Goal: Task Accomplishment & Management: Use online tool/utility

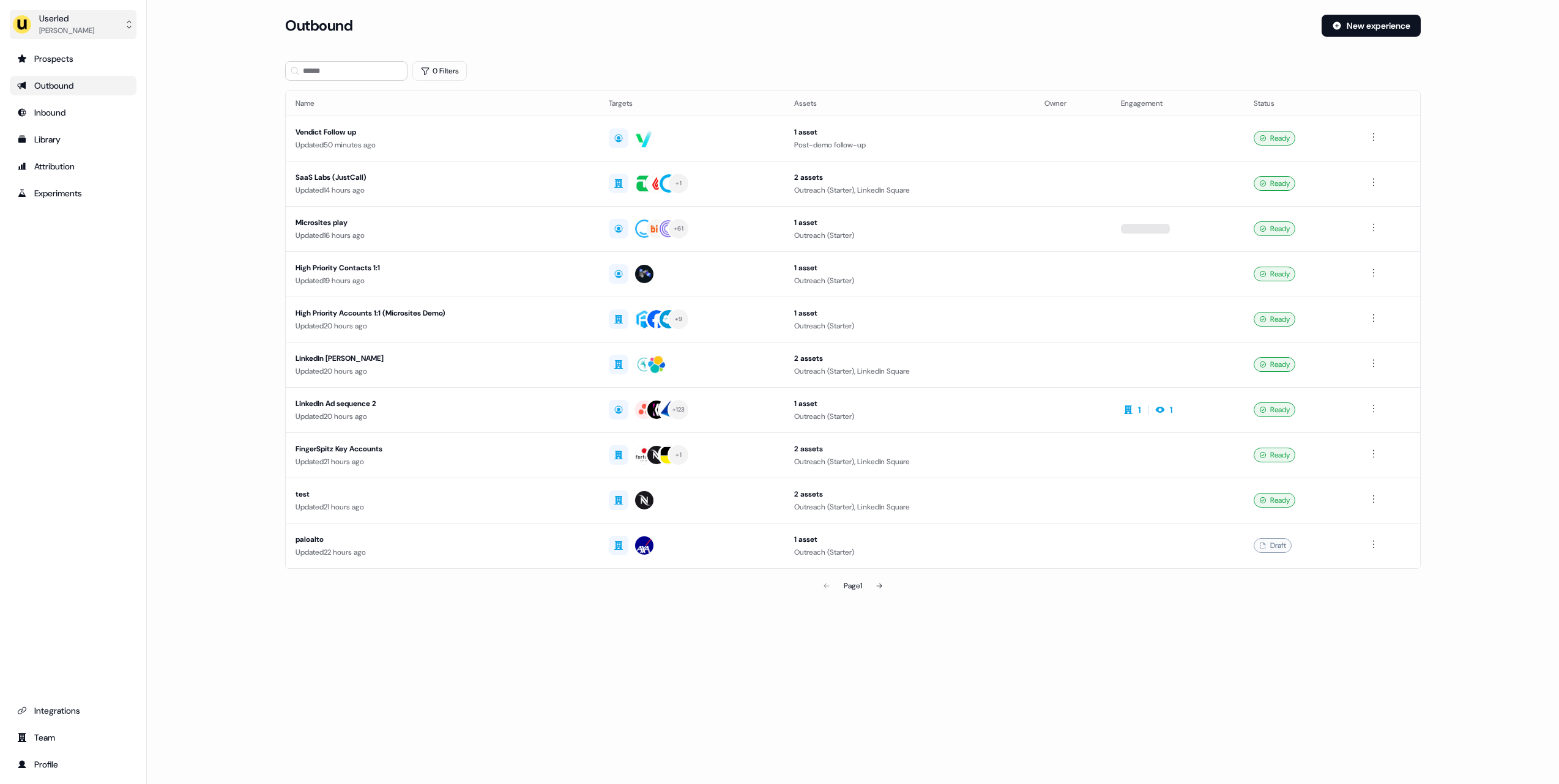
click at [111, 35] on button "Userled [PERSON_NAME]" at bounding box center [73, 24] width 126 height 30
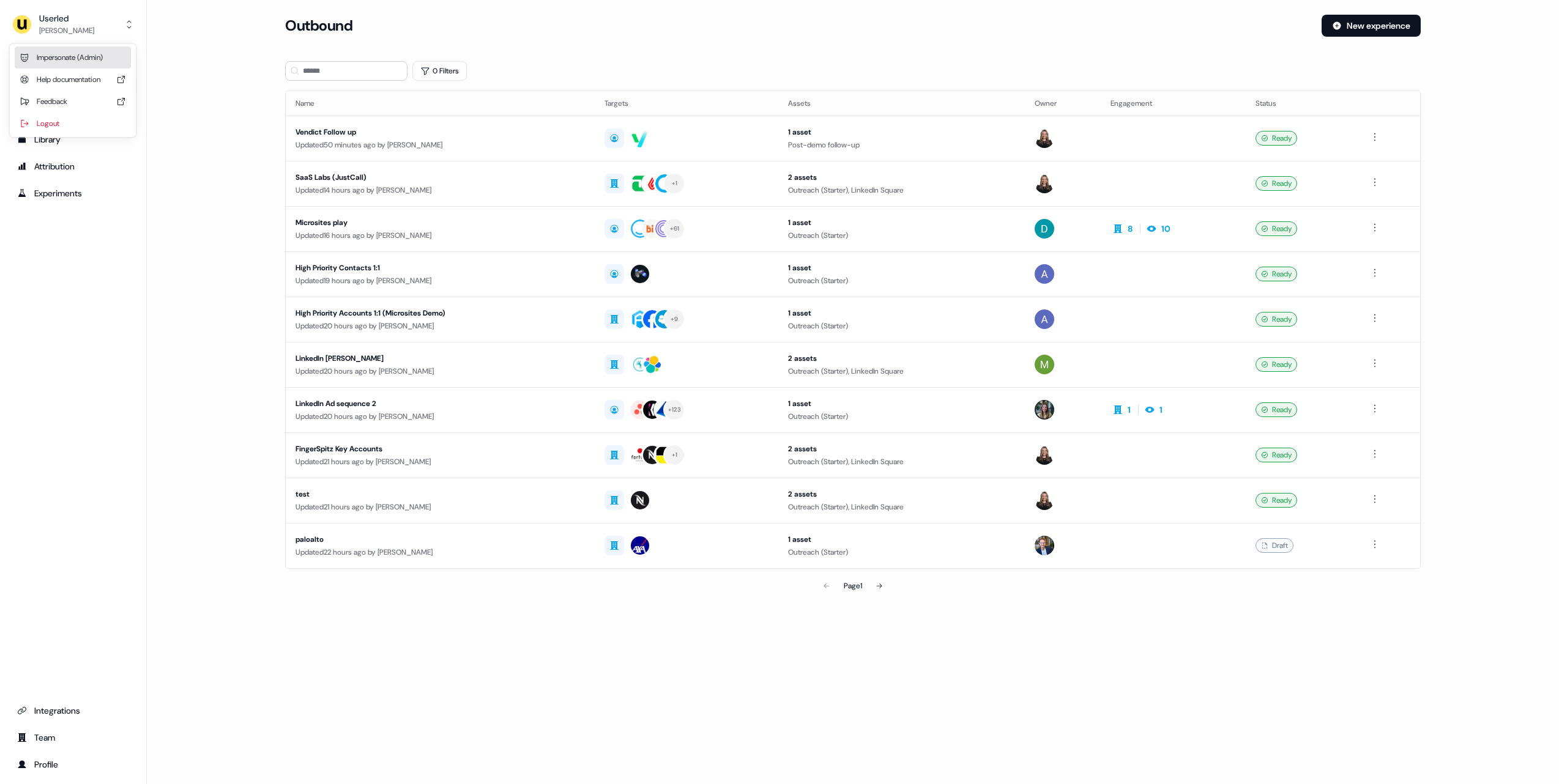
click at [89, 60] on div "Impersonate (Admin)" at bounding box center [73, 57] width 116 height 22
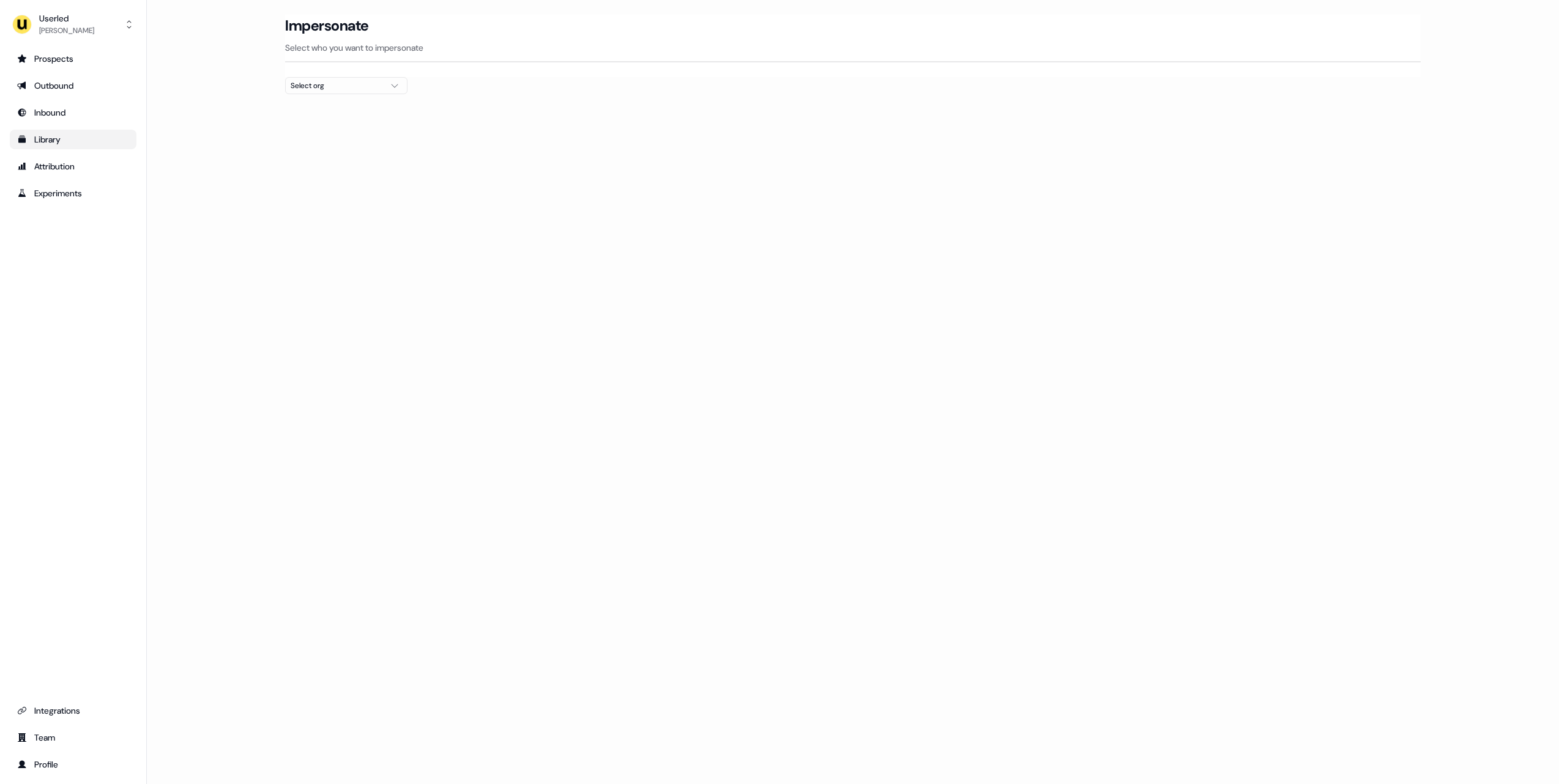
click at [82, 146] on link "Library" at bounding box center [73, 139] width 126 height 19
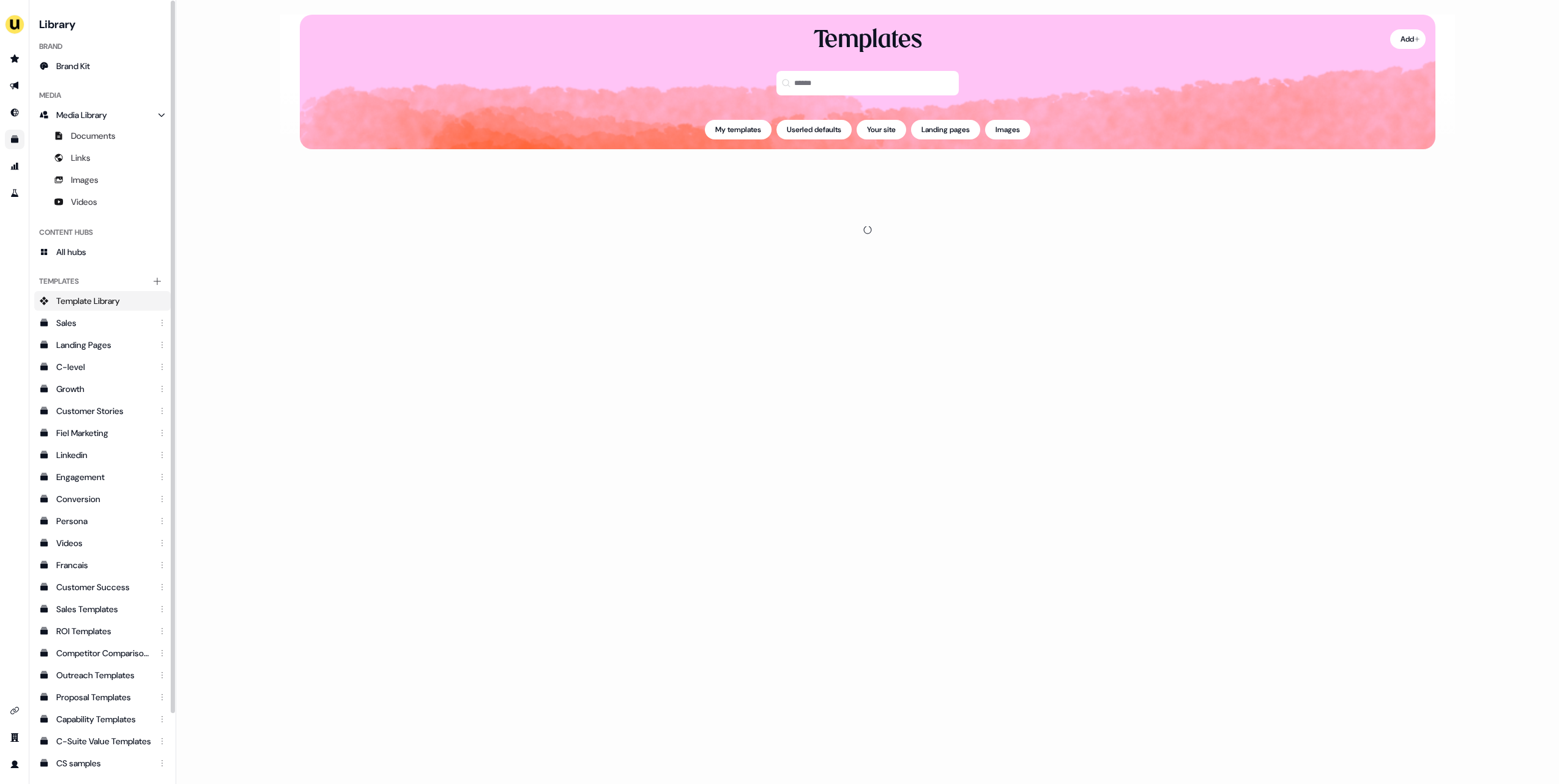
click at [91, 55] on div "Brand" at bounding box center [103, 46] width 137 height 19
click at [86, 63] on span "Brand Kit" at bounding box center [73, 66] width 34 height 13
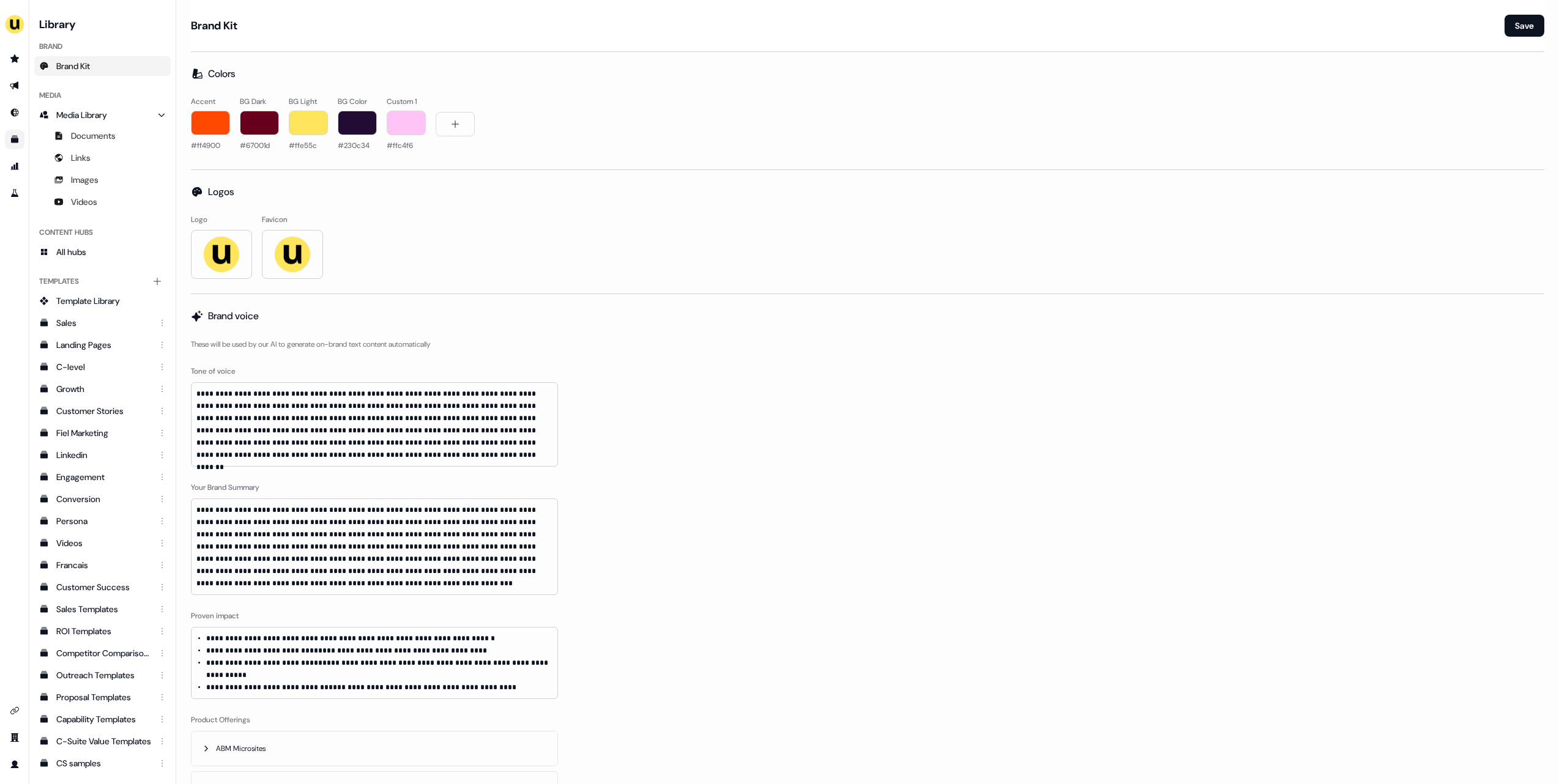
click at [311, 643] on li "**********" at bounding box center [379, 638] width 347 height 13
click at [440, 684] on p "**********" at bounding box center [422, 687] width 188 height 8
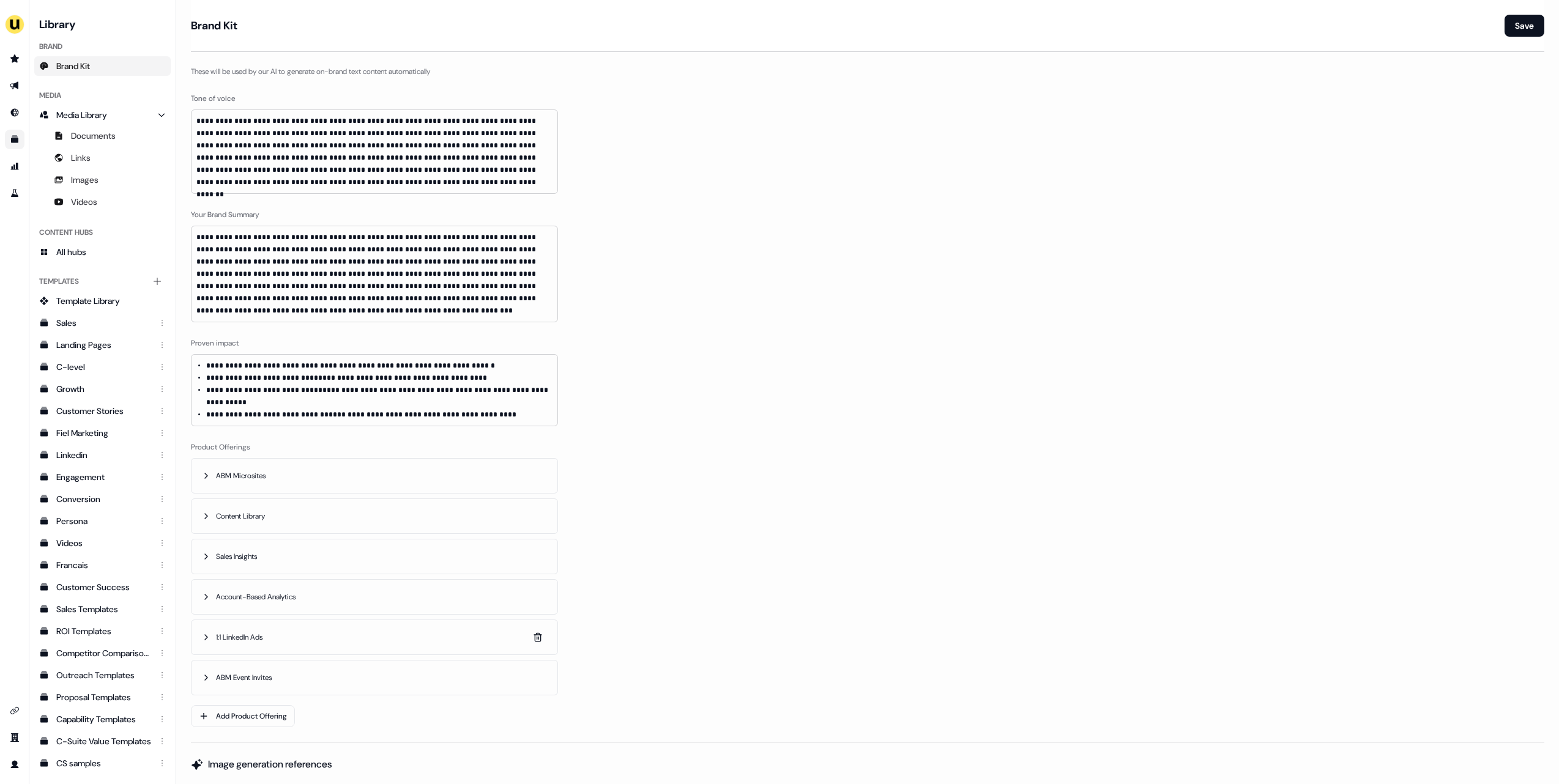
scroll to position [338, 0]
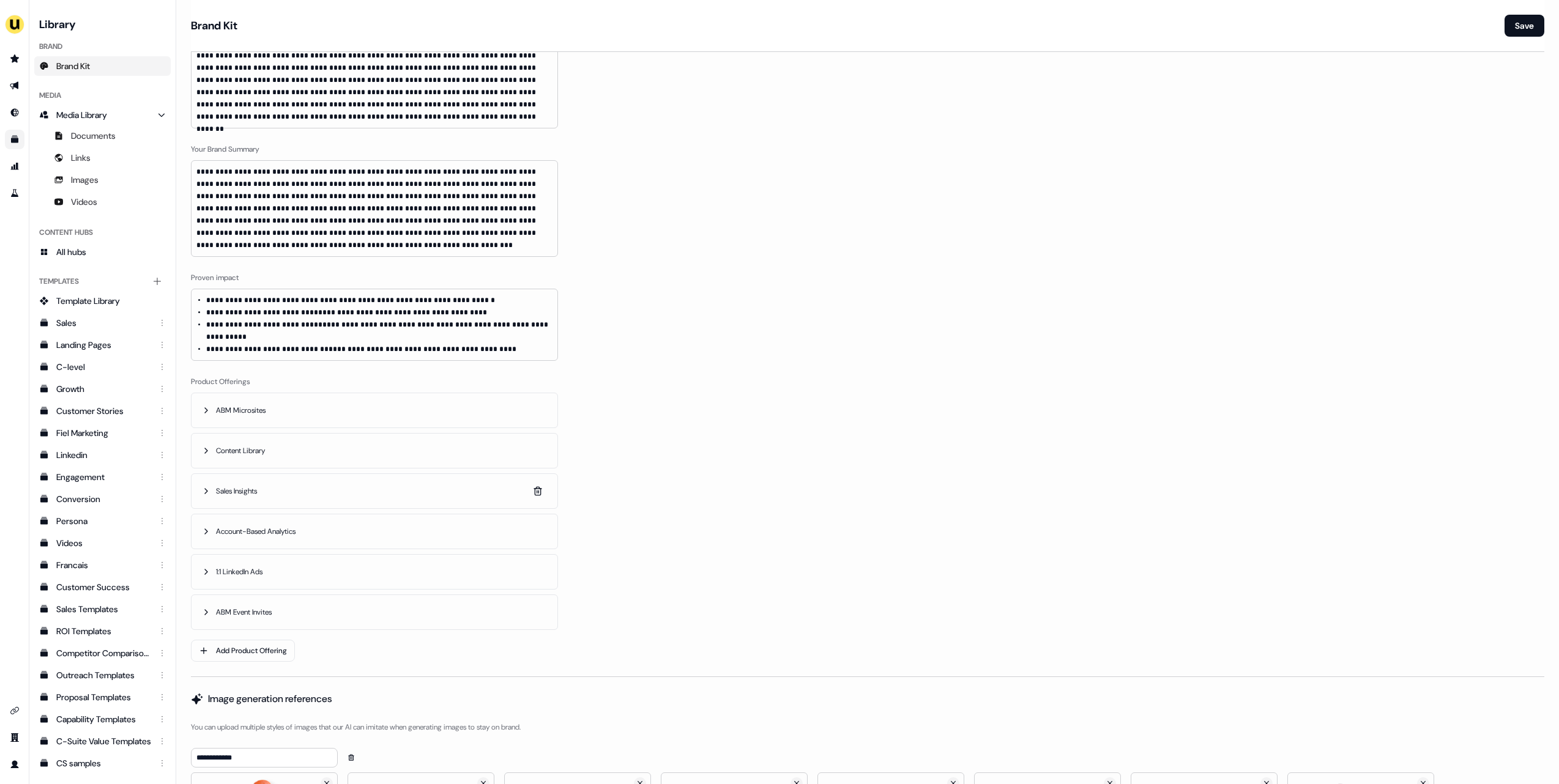
click at [271, 481] on button "Sales Insights" at bounding box center [374, 491] width 366 height 35
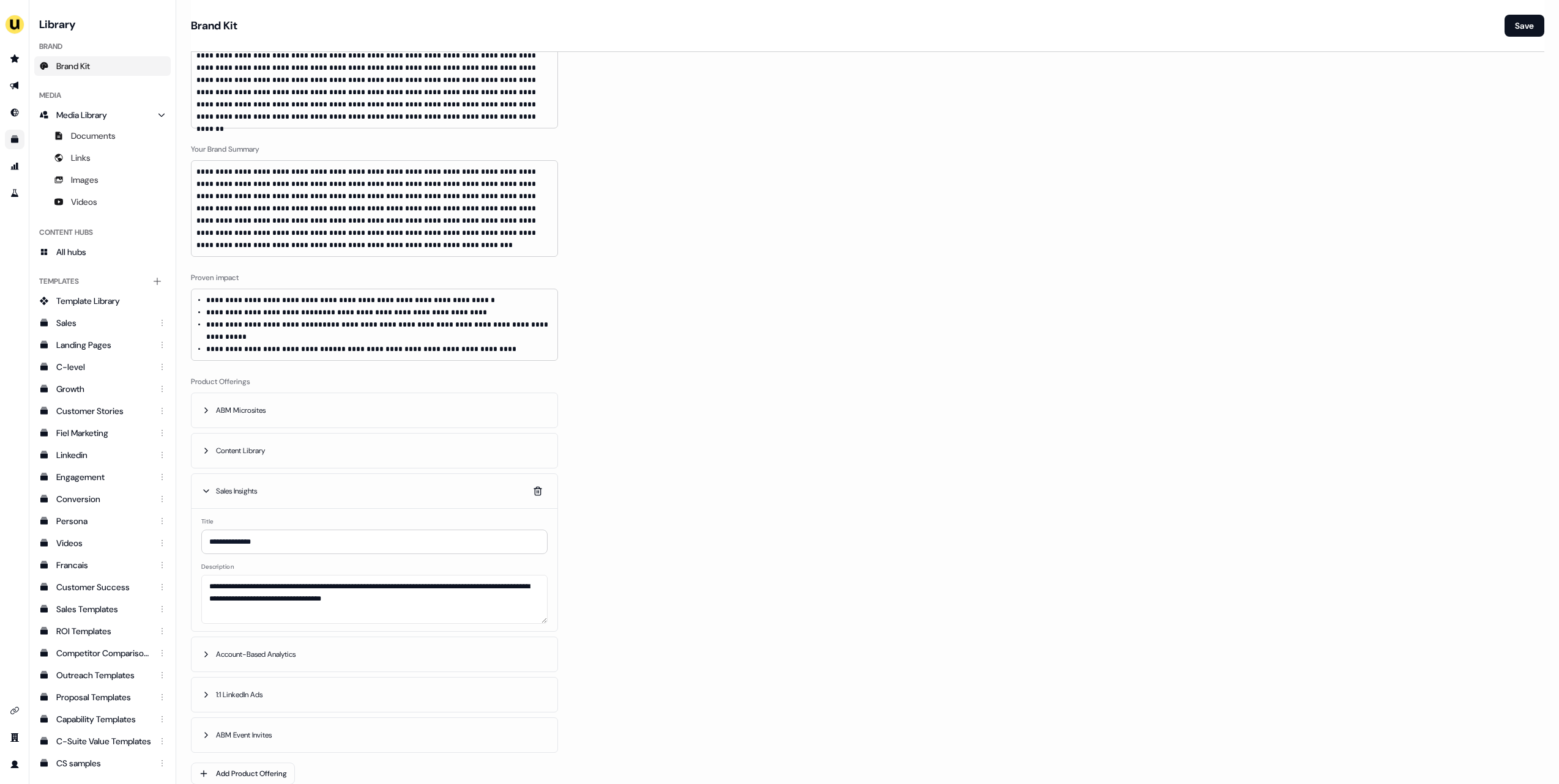
click at [271, 481] on button "Sales Insights" at bounding box center [374, 491] width 366 height 35
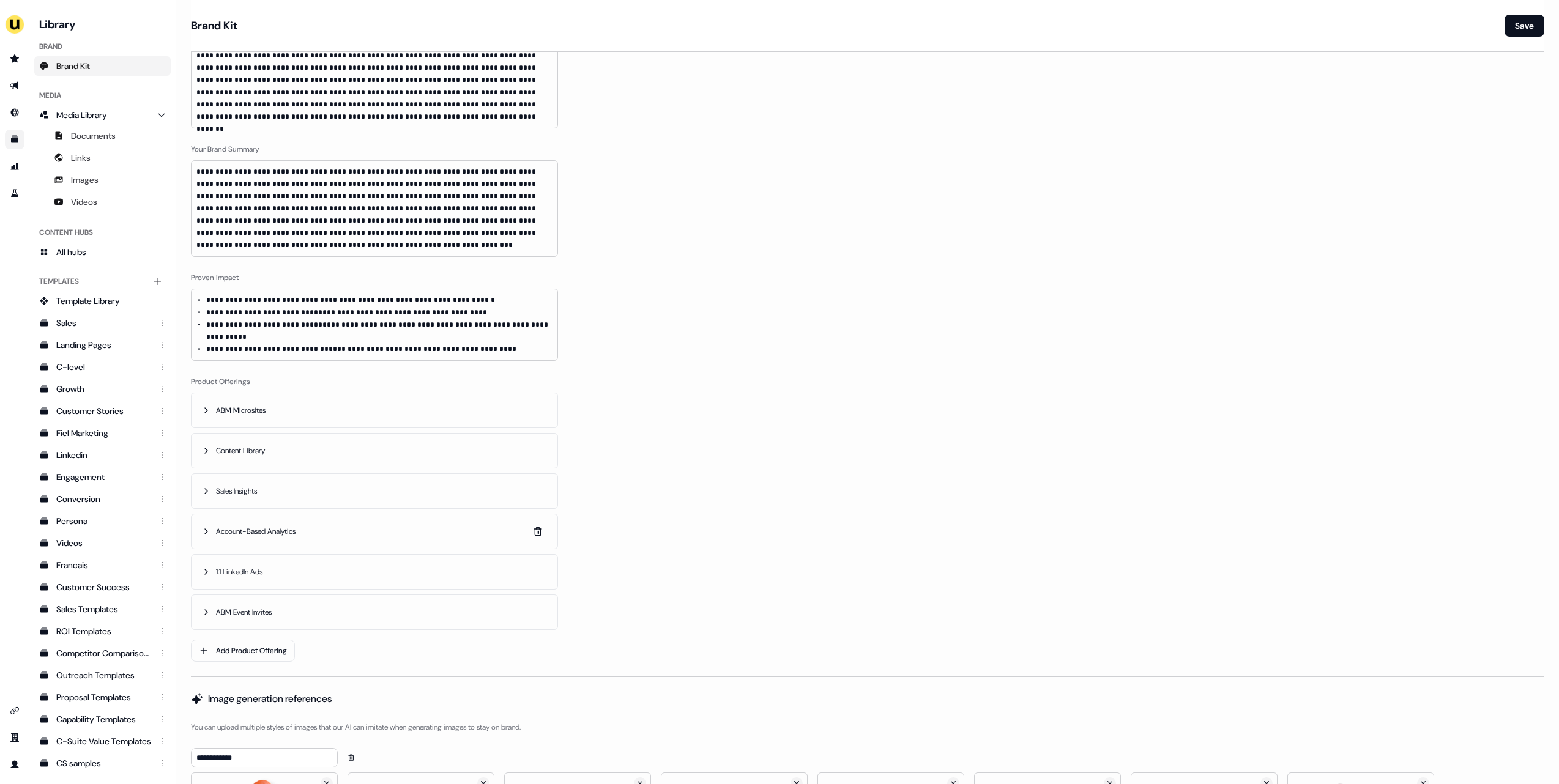
click at [298, 525] on span "Account-Based Analytics" at bounding box center [256, 531] width 82 height 13
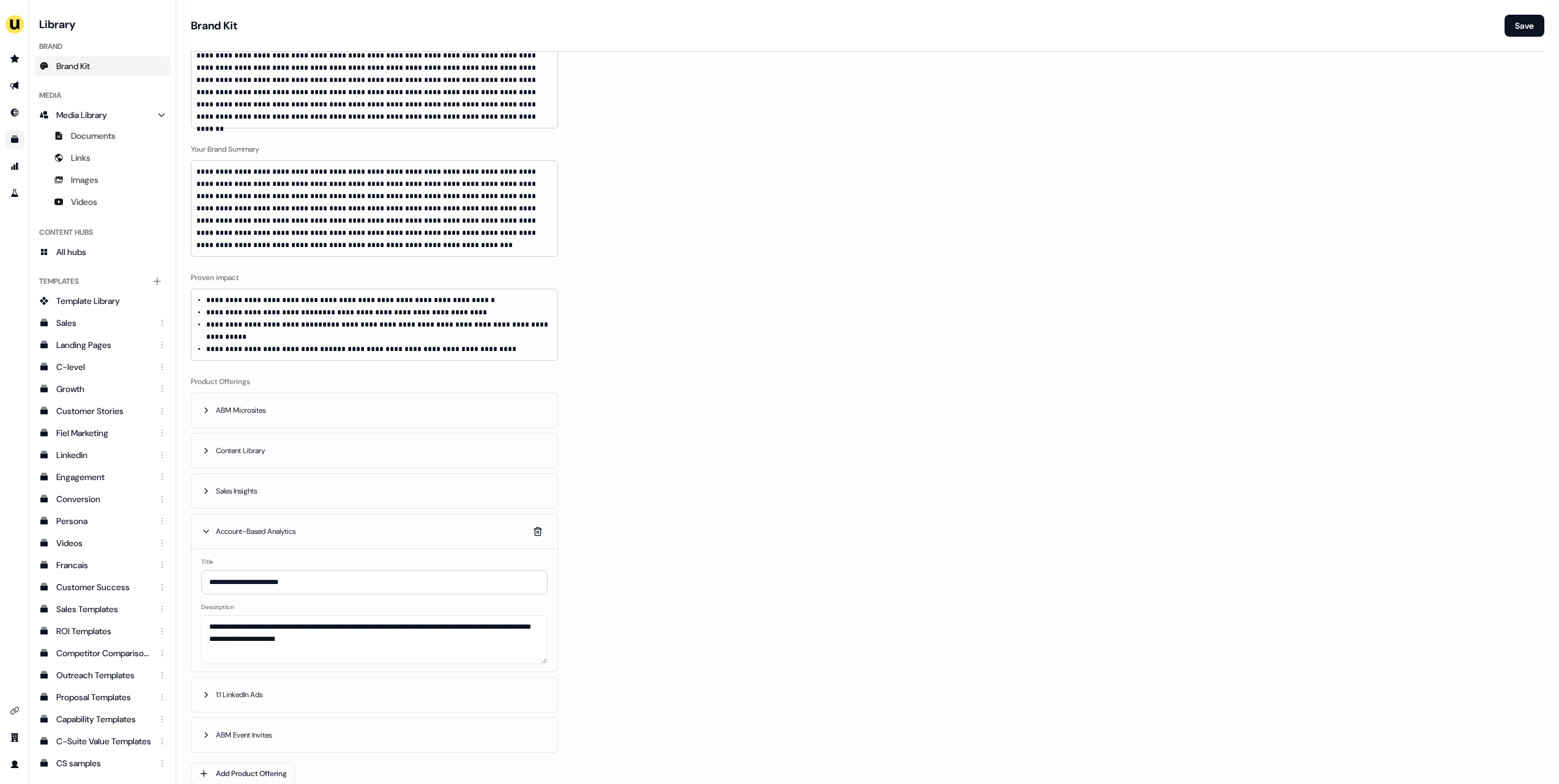
click at [298, 525] on span "Account-Based Analytics" at bounding box center [256, 531] width 82 height 13
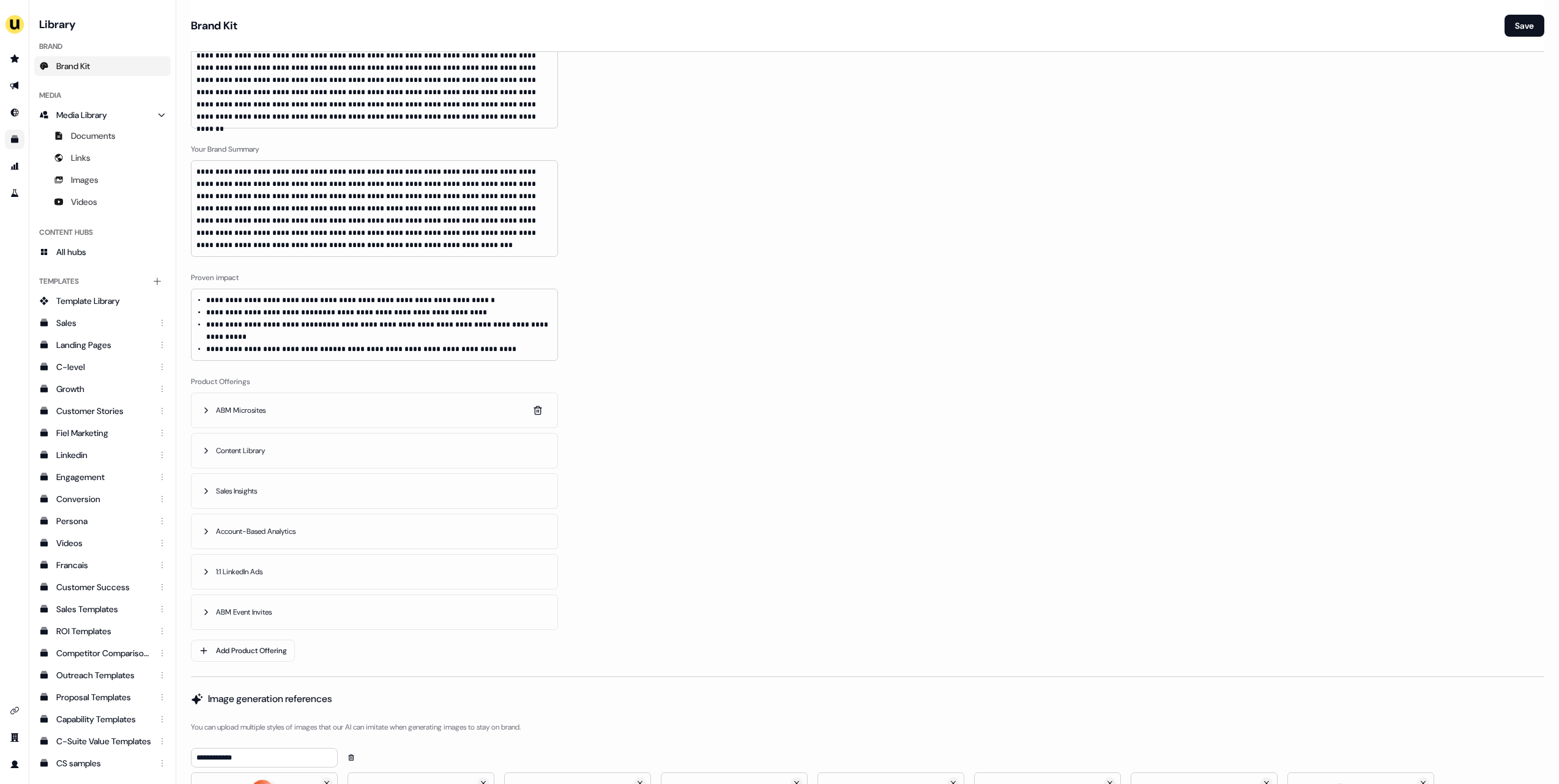
click at [286, 394] on button "ABM Microsites" at bounding box center [374, 411] width 366 height 35
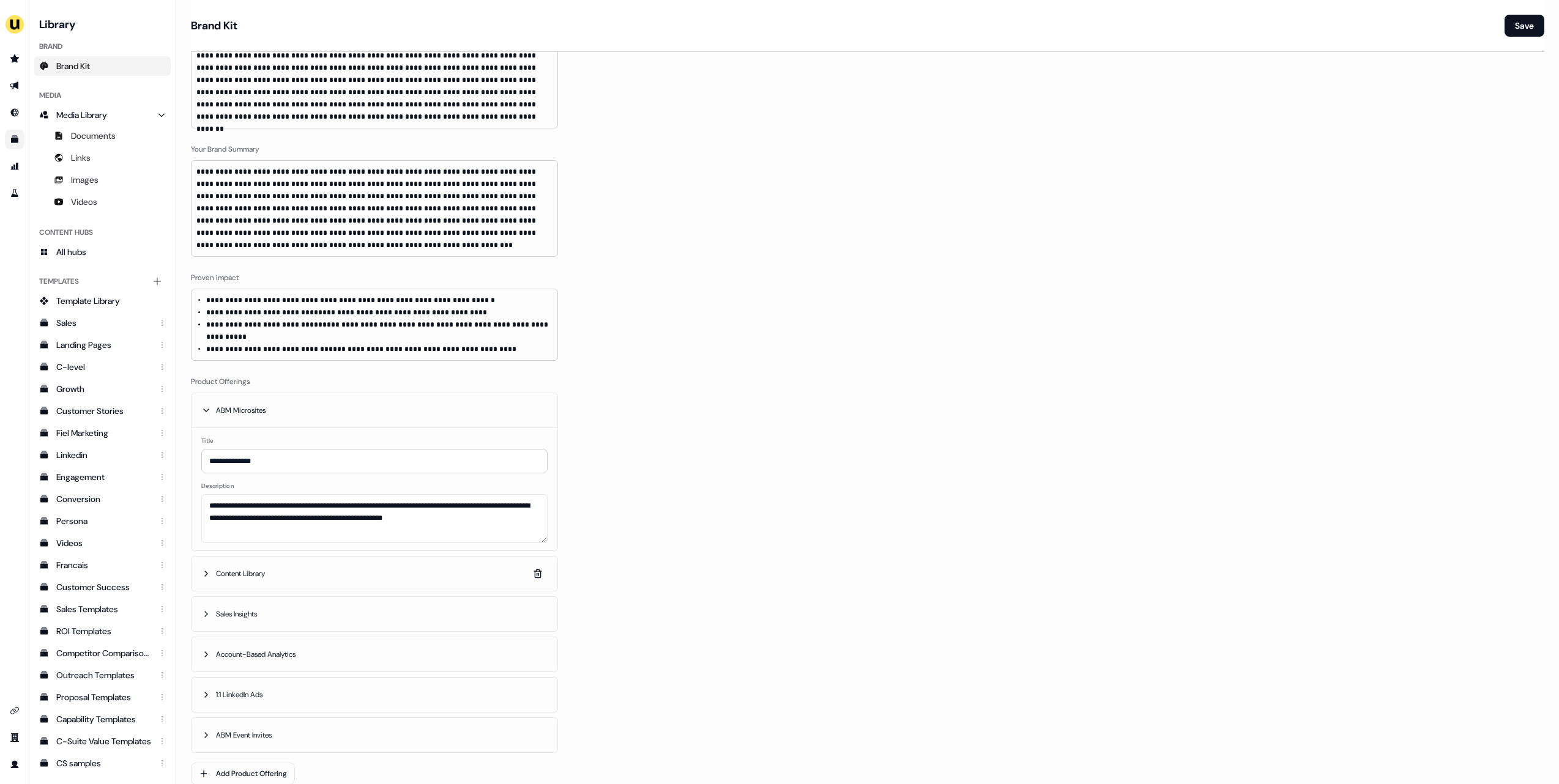
click at [250, 570] on button "Content Library" at bounding box center [374, 573] width 366 height 35
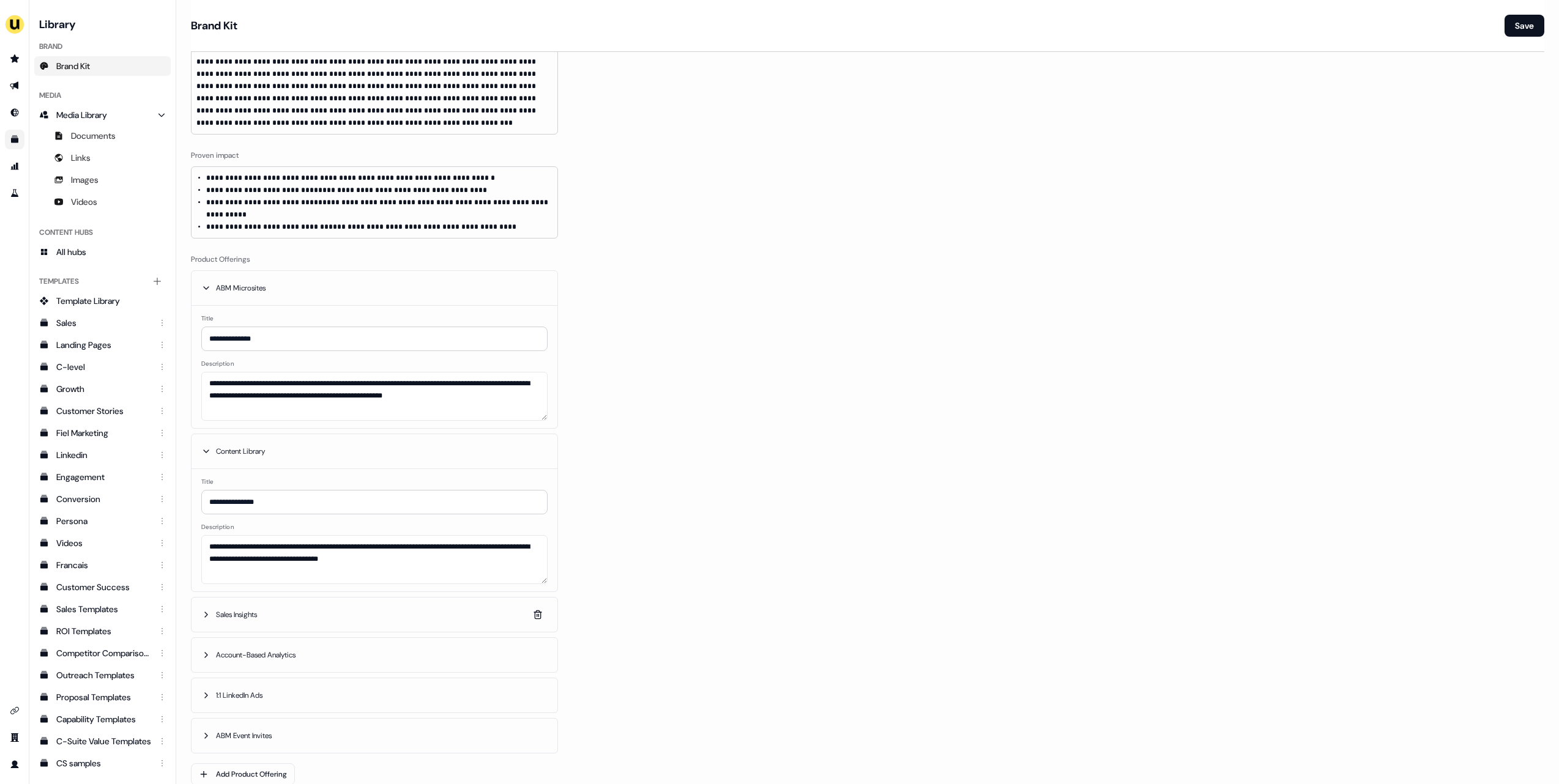
click at [260, 609] on span "Sales Insights" at bounding box center [238, 615] width 44 height 13
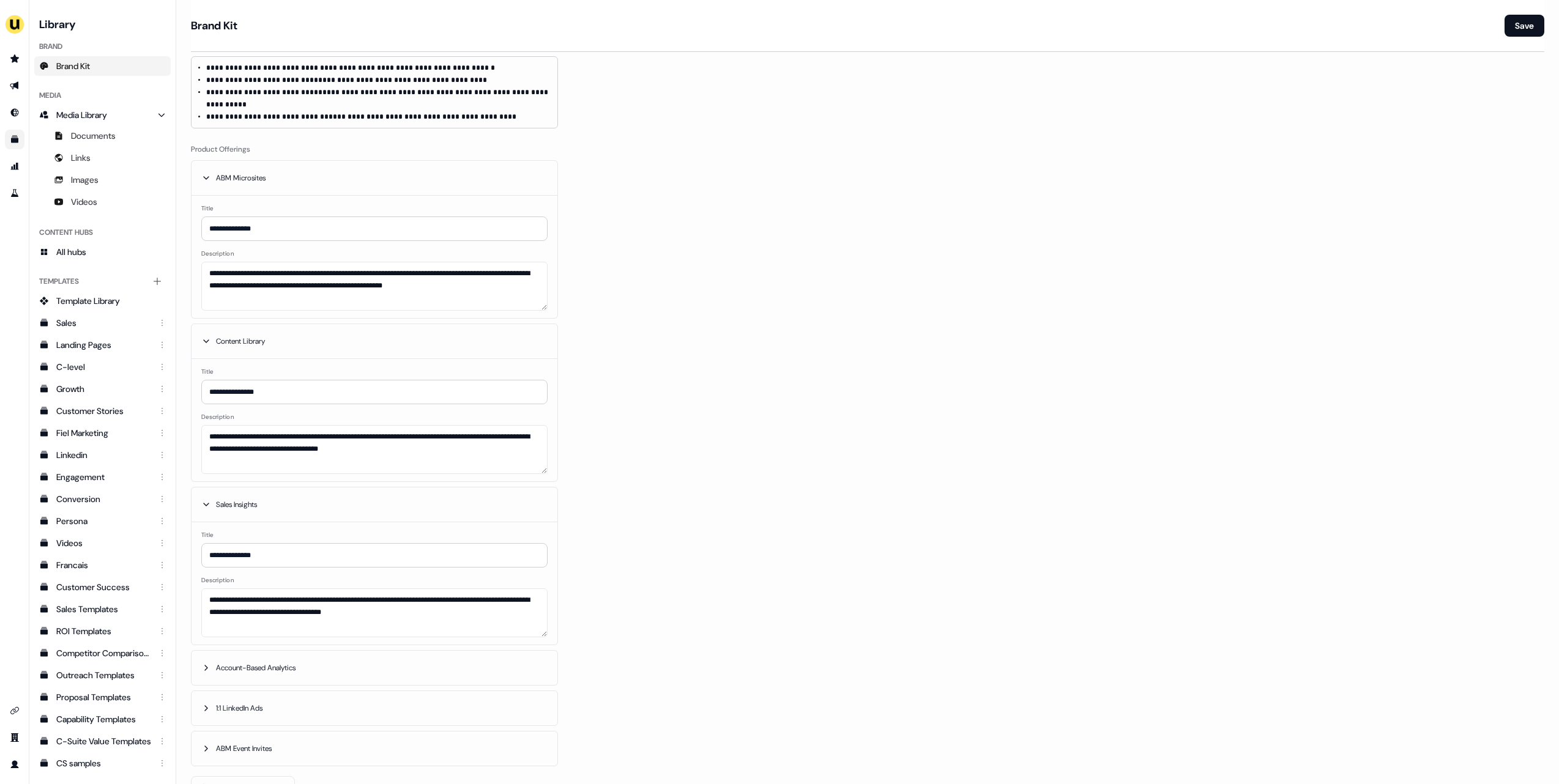
scroll to position [707, 0]
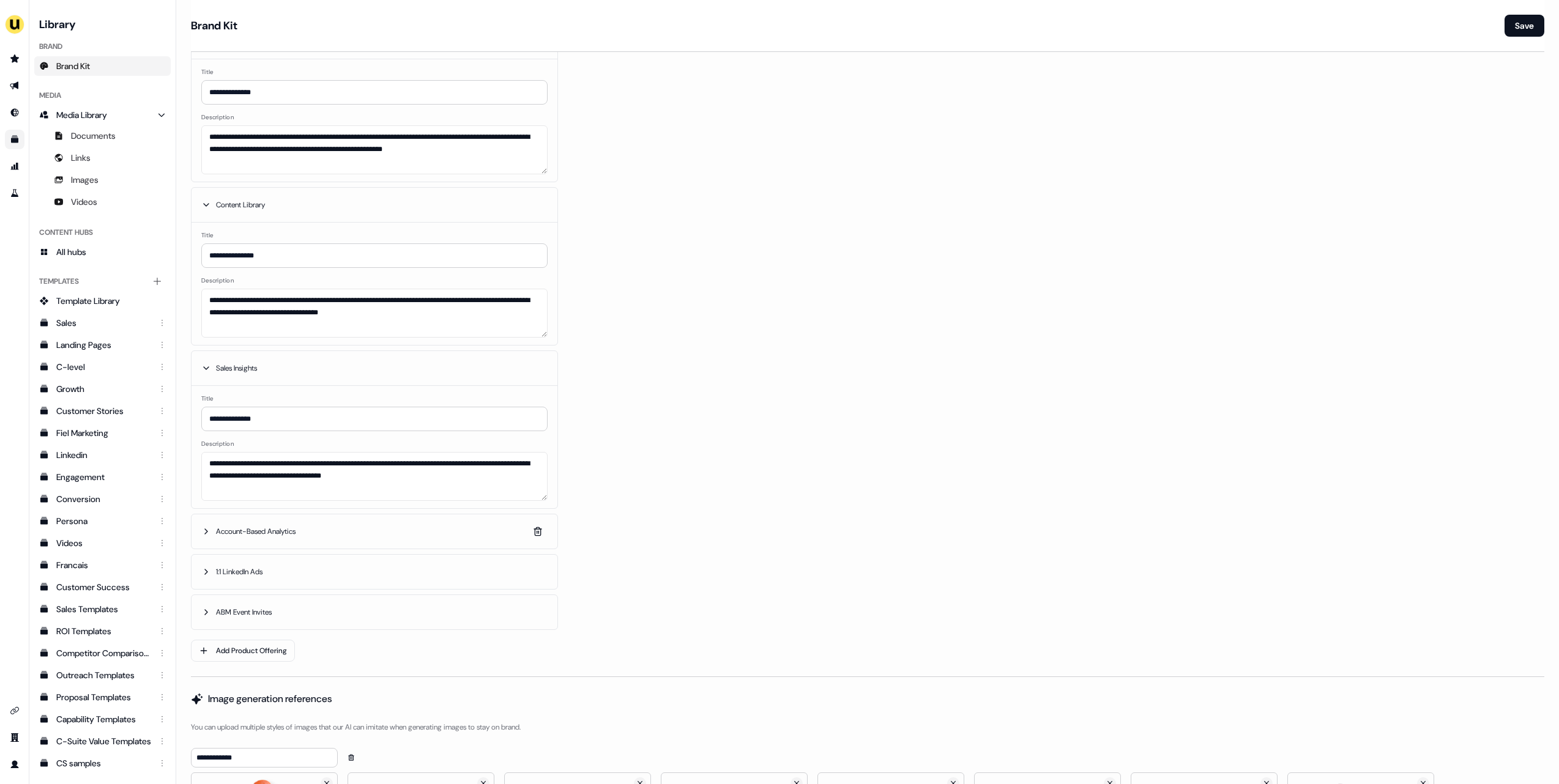
drag, startPoint x: 273, startPoint y: 511, endPoint x: 278, endPoint y: 526, distance: 15.8
click at [274, 514] on button "Account-Based Analytics" at bounding box center [374, 531] width 366 height 35
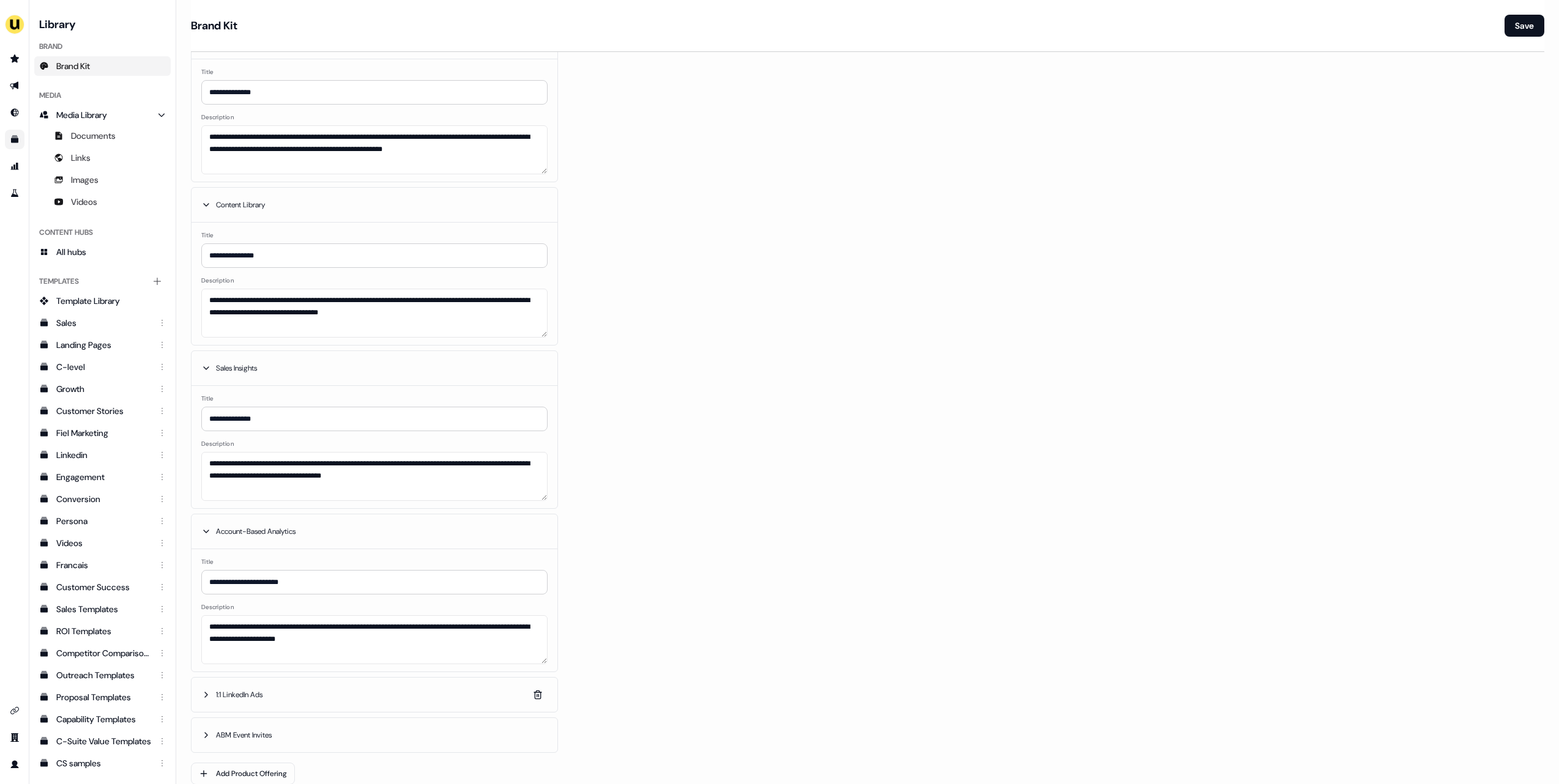
click at [288, 687] on button "1:1 LinkedIn Ads" at bounding box center [374, 695] width 366 height 35
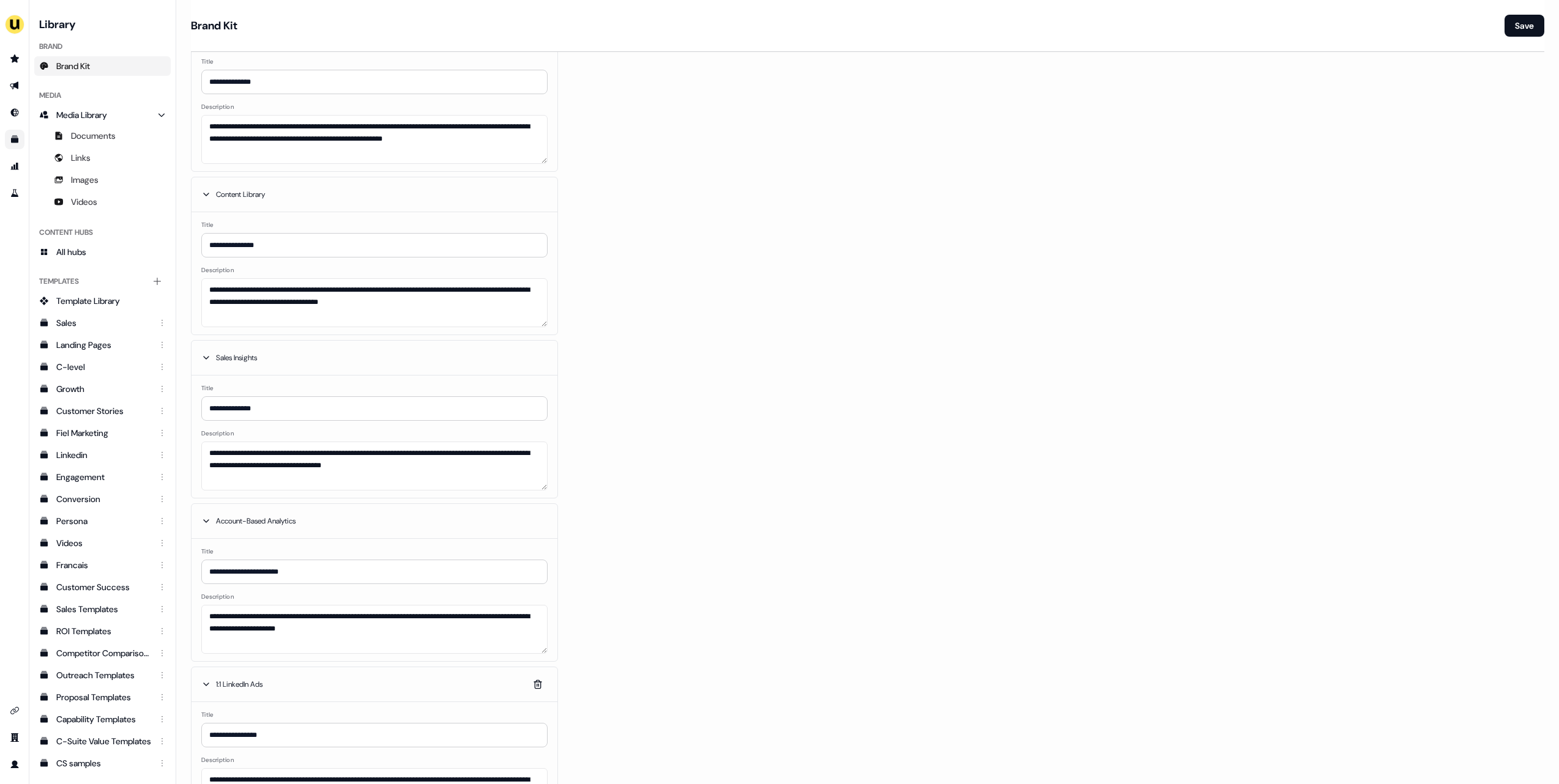
scroll to position [815, 0]
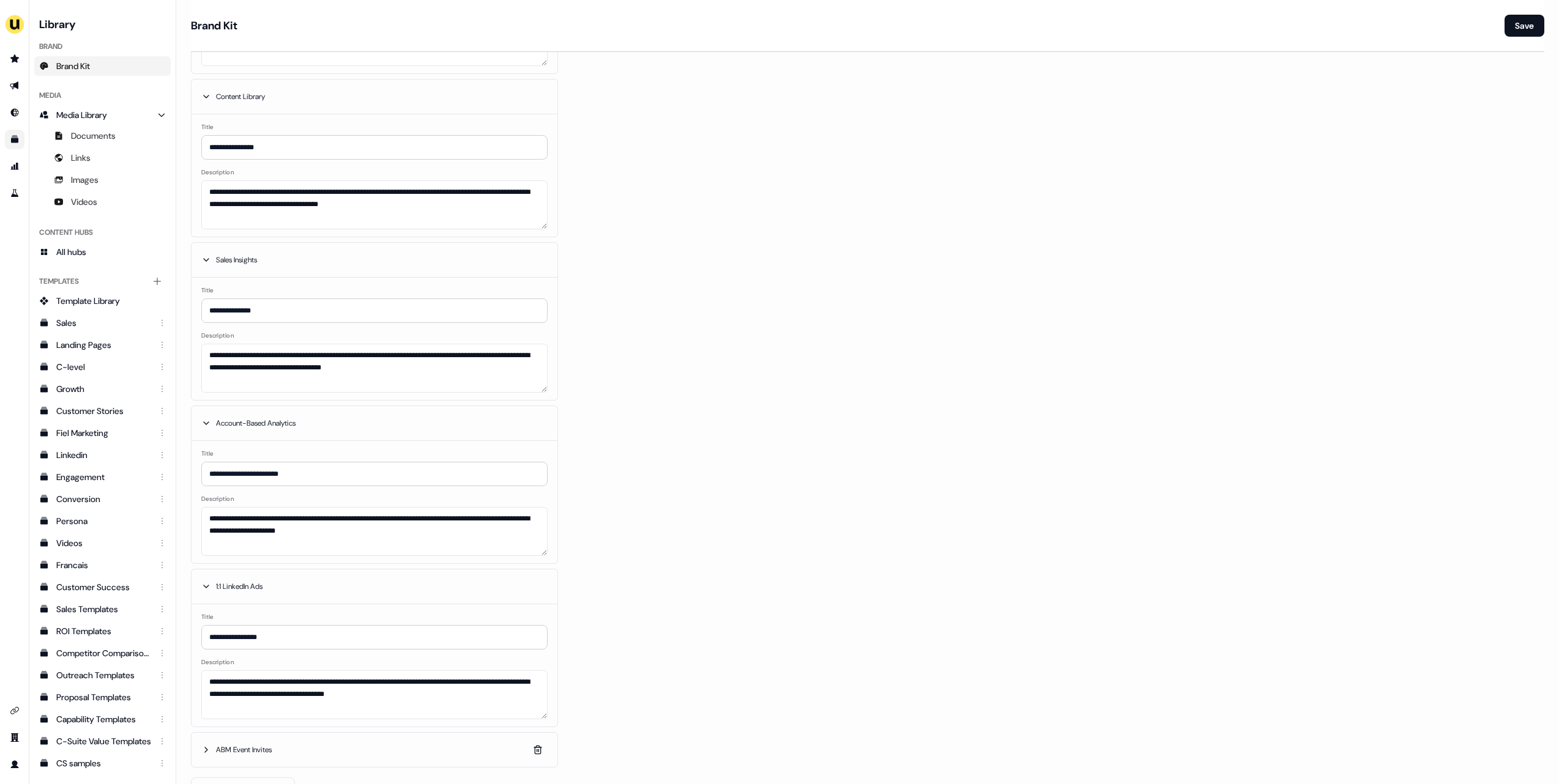
click at [270, 744] on span "ABM Event Invites" at bounding box center [245, 749] width 58 height 13
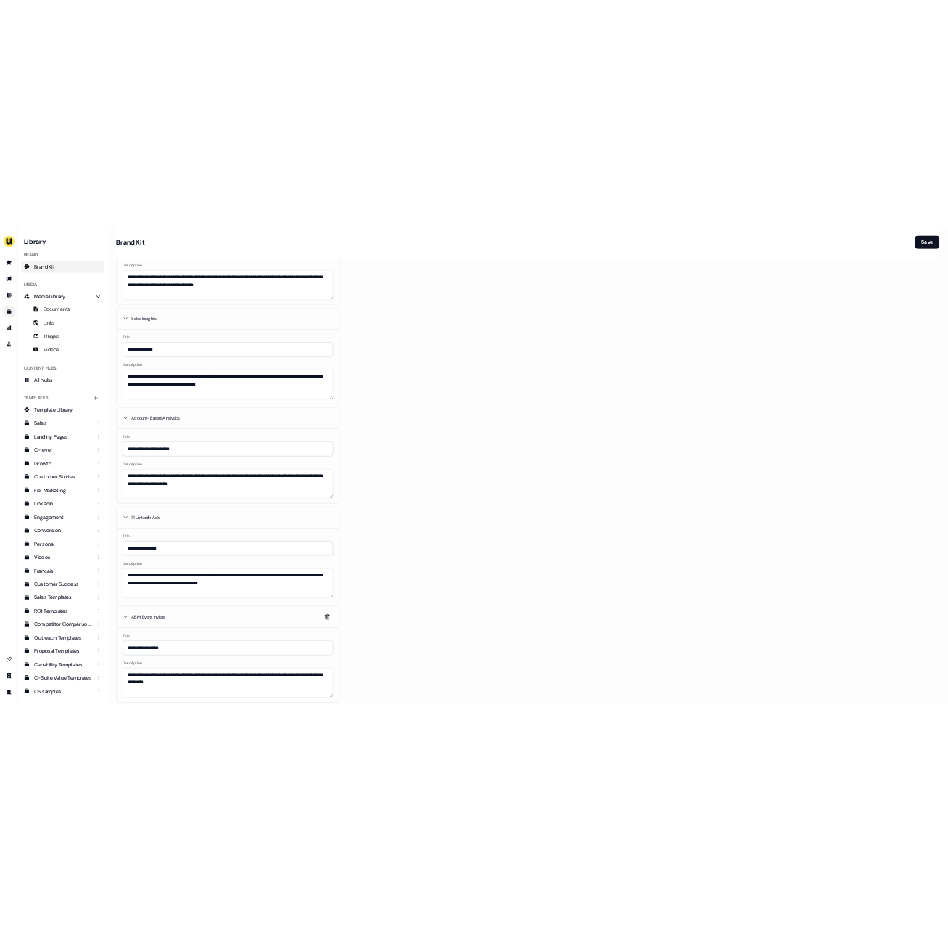
scroll to position [1235, 0]
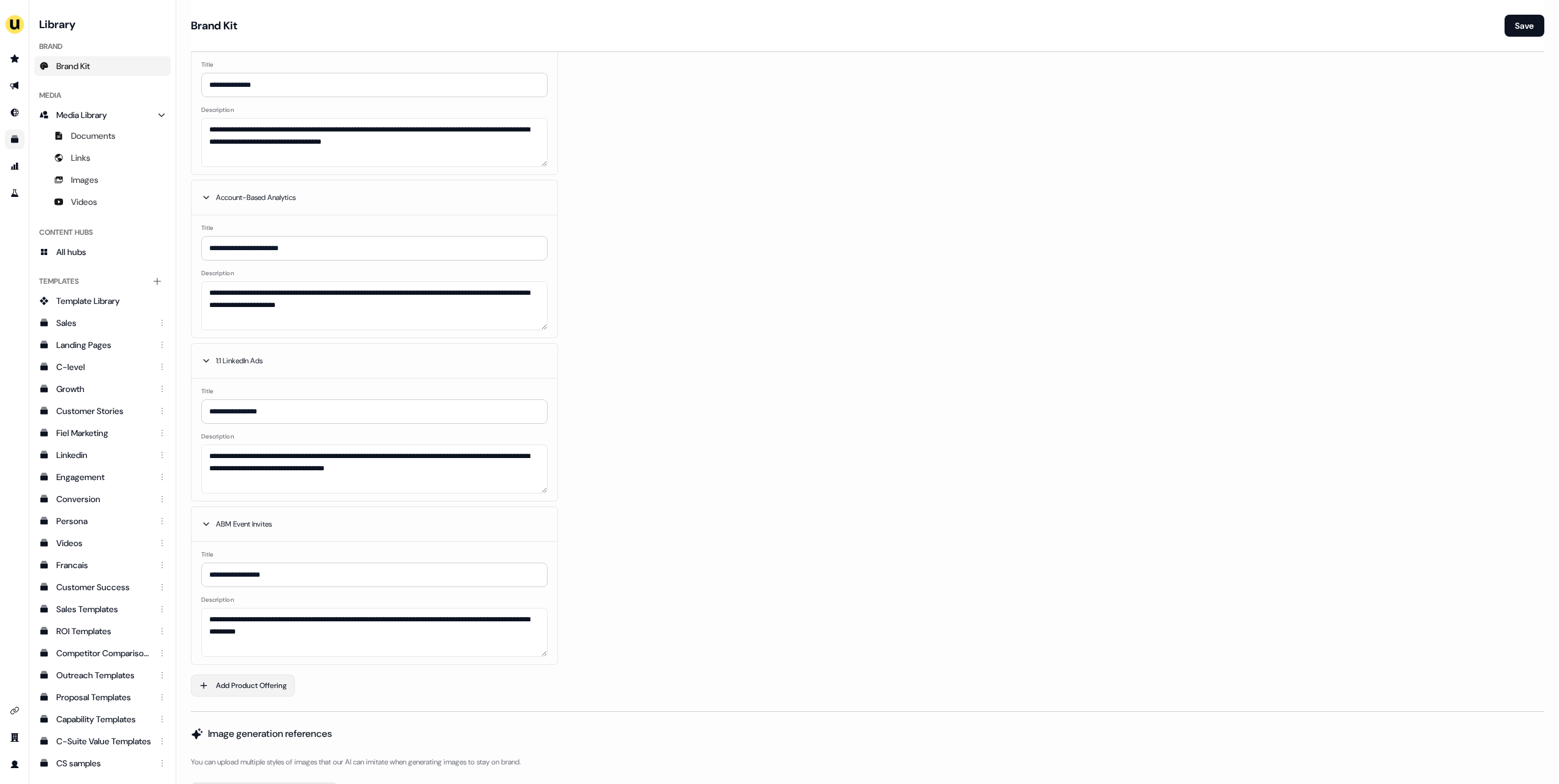
click at [262, 675] on button "Add Product Offering" at bounding box center [242, 685] width 104 height 22
